Goal: Obtain resource: Obtain resource

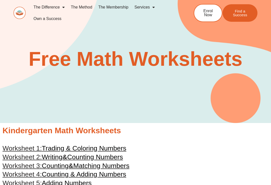
click at [56, 5] on link "The Difference" at bounding box center [49, 8] width 37 height 12
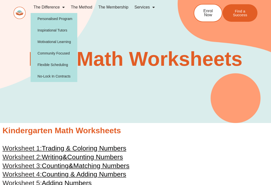
click at [124, 66] on h2 "Free Math Worksheets" at bounding box center [136, 59] width 244 height 20
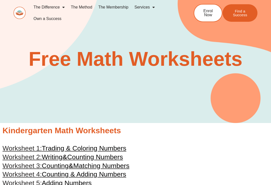
click at [148, 8] on link "Services" at bounding box center [144, 8] width 26 height 12
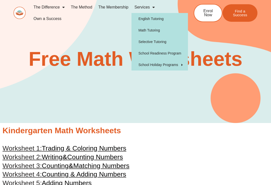
click at [157, 14] on link "English Tutoring" at bounding box center [159, 19] width 56 height 12
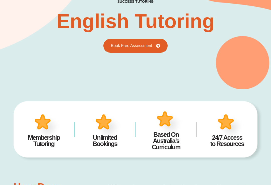
scroll to position [44, 0]
type input "*"
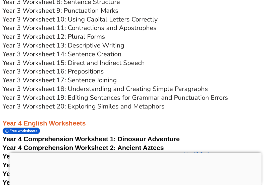
scroll to position [1883, 0]
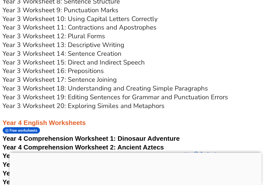
click at [33, 135] on span "Year 4 Comprehension Worksheet 1:" at bounding box center [59, 139] width 113 height 8
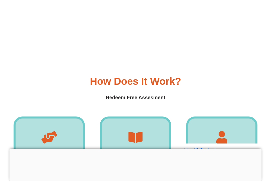
scroll to position [1883, 0]
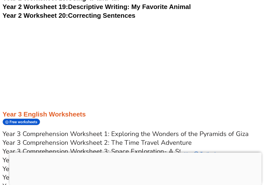
scroll to position [1516, 0]
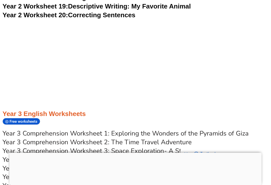
click at [58, 129] on link "Year 3 Comprehension Worksheet 1: Exploring the Wonders of the Pyramids of Giza" at bounding box center [126, 133] width 246 height 9
